Goal: Find specific page/section: Find specific page/section

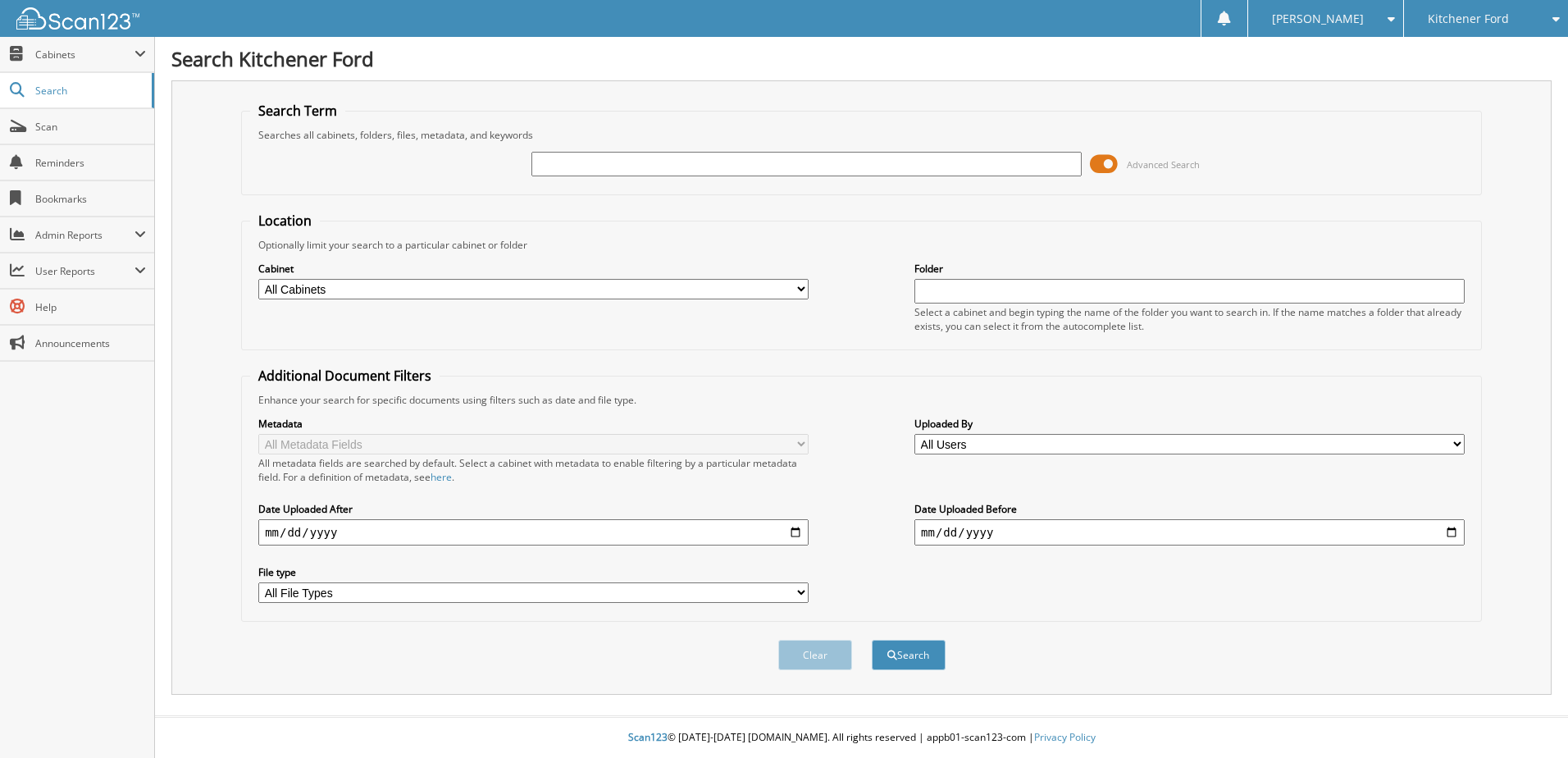
click at [665, 164] on input "text" at bounding box center [806, 164] width 551 height 25
click at [701, 167] on input "text" at bounding box center [806, 164] width 551 height 25
click at [975, 156] on input "text" at bounding box center [806, 164] width 551 height 25
type input "25F3390B"
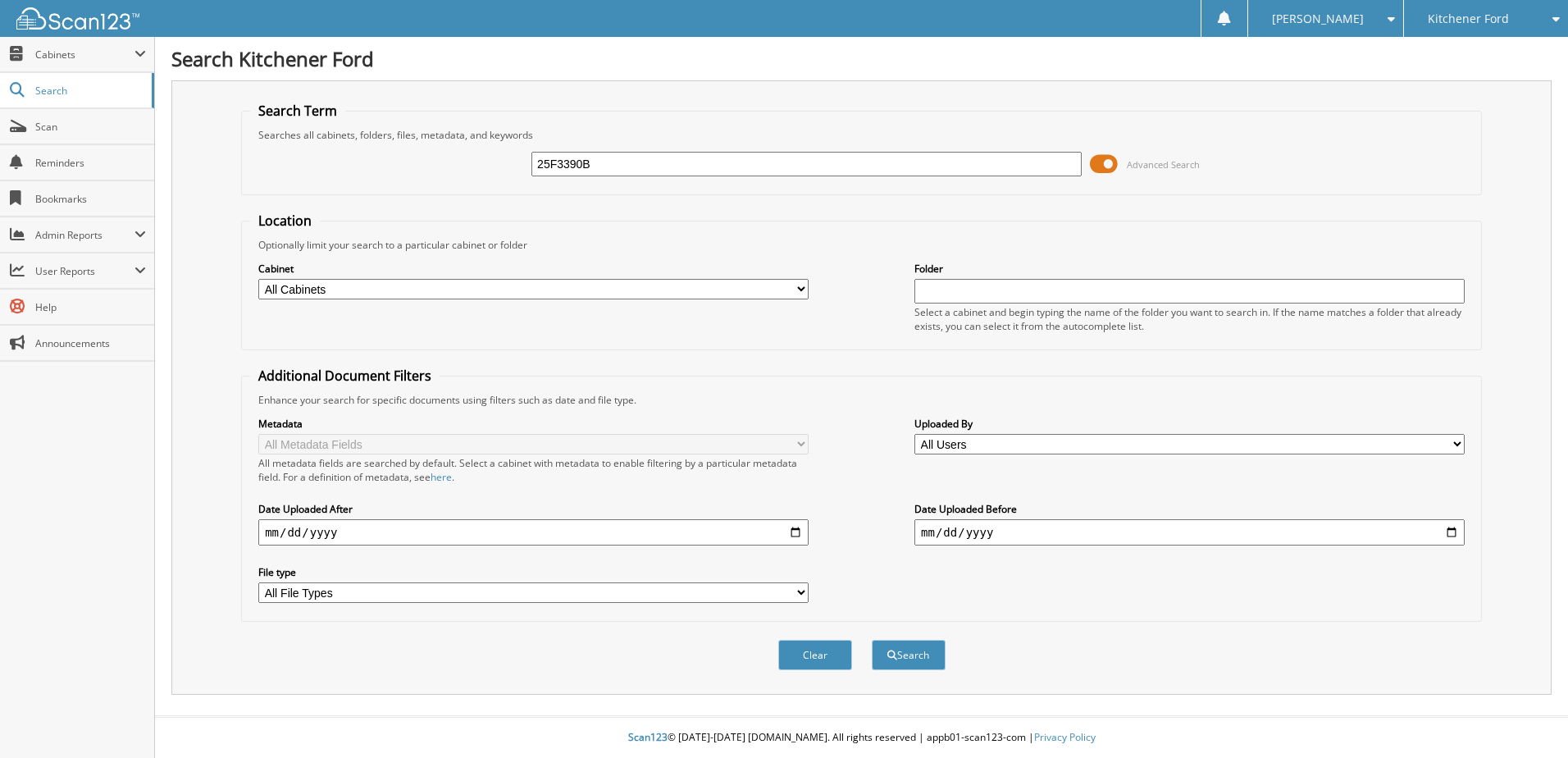
click at [872, 639] on button "Search" at bounding box center [909, 654] width 74 height 31
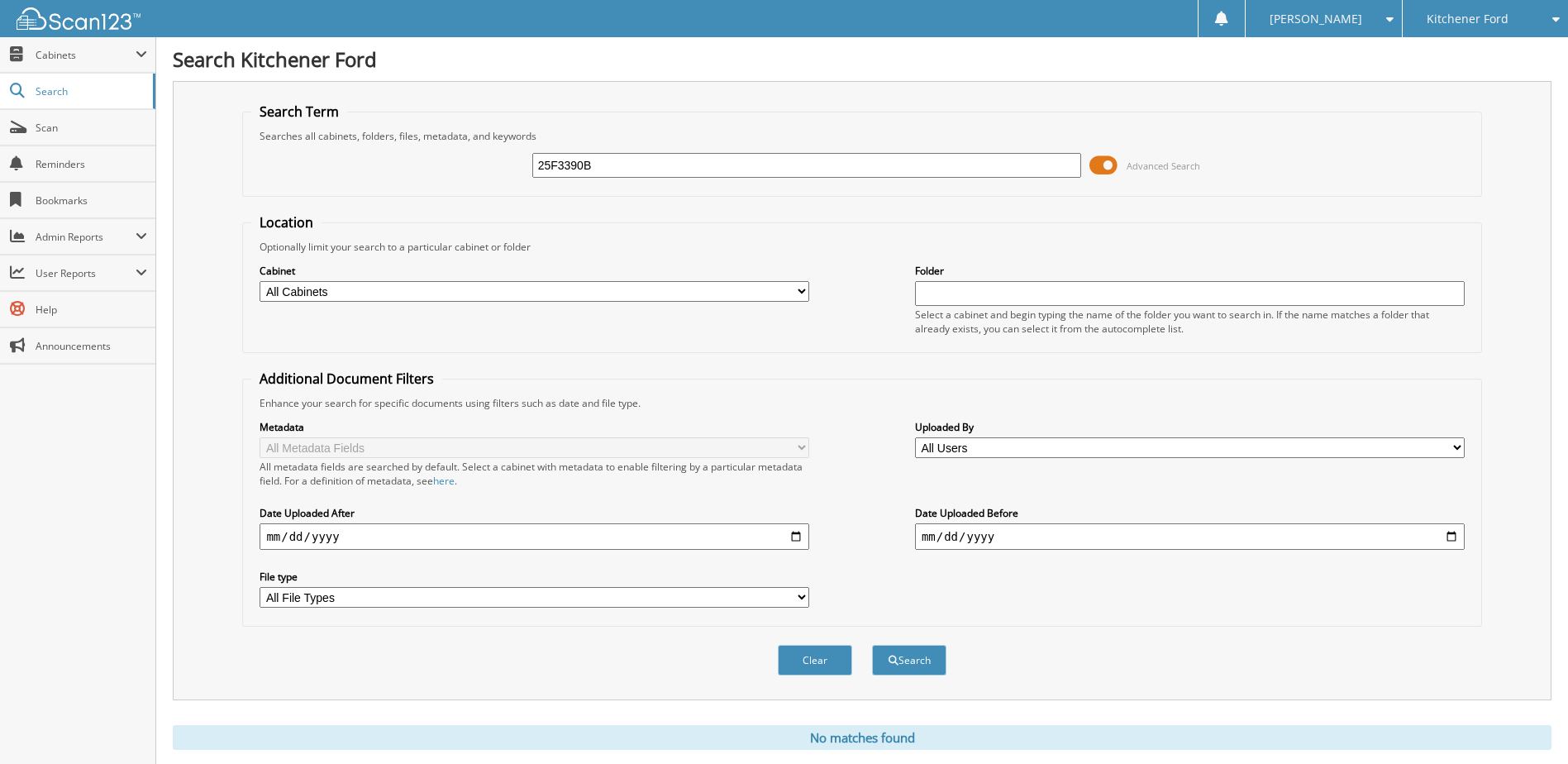
scroll to position [44, 0]
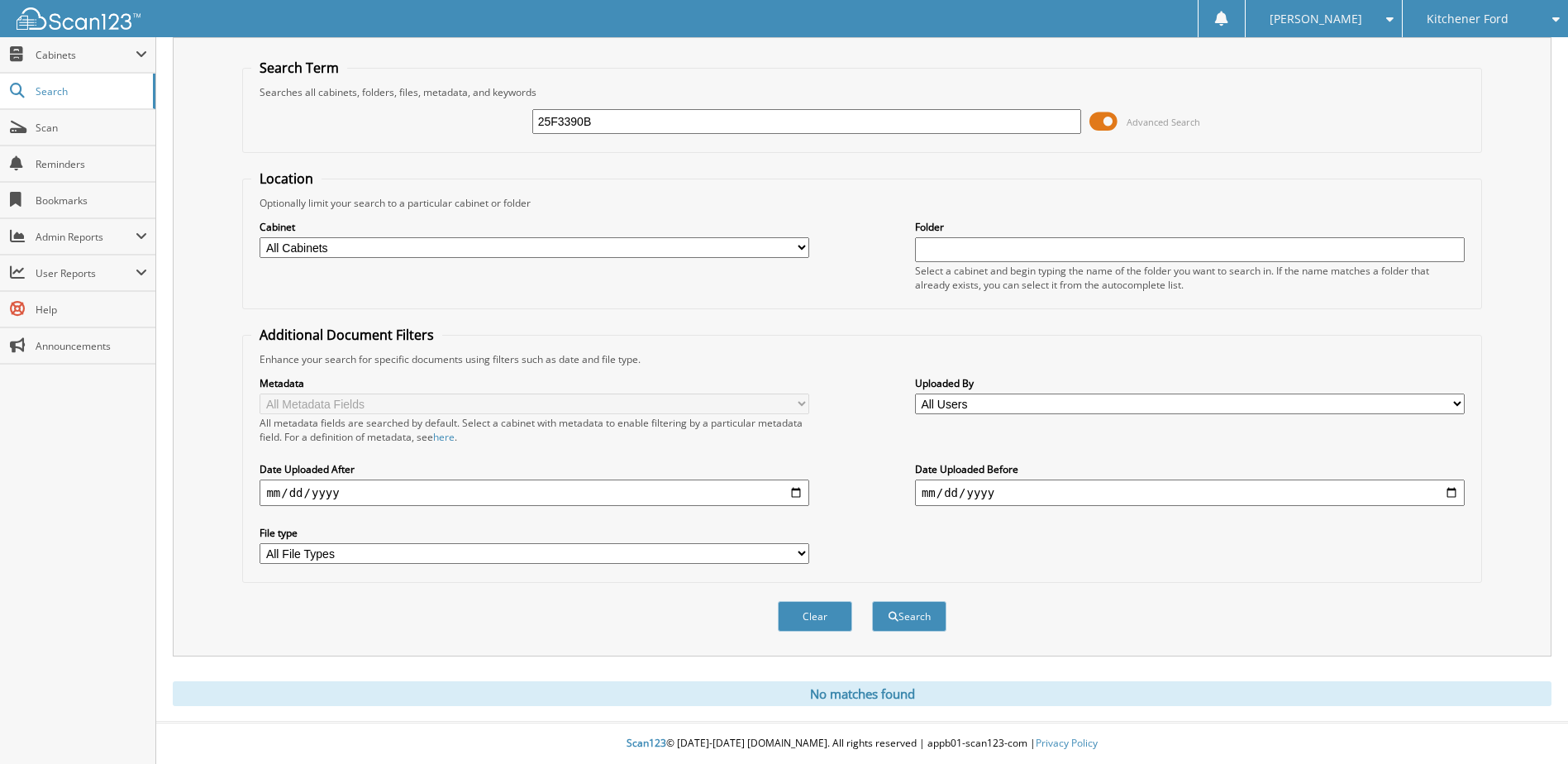
click at [1474, 7] on div "Kitchener Ford" at bounding box center [1485, 18] width 149 height 37
click at [1472, 55] on link "Parkway Ford Lincoln" at bounding box center [1485, 51] width 166 height 29
